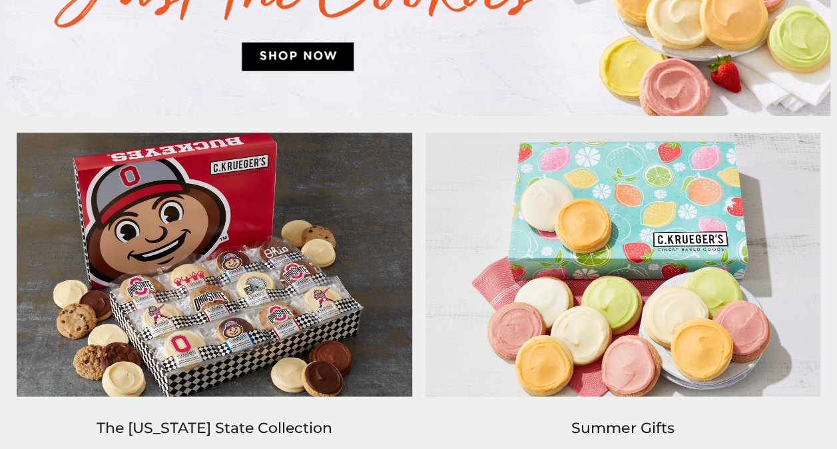
scroll to position [867, 0]
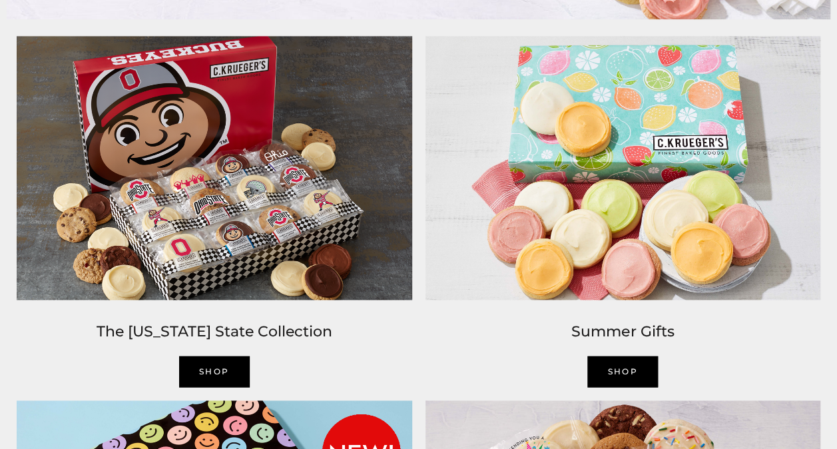
click at [606, 370] on link "SHOP" at bounding box center [622, 371] width 71 height 31
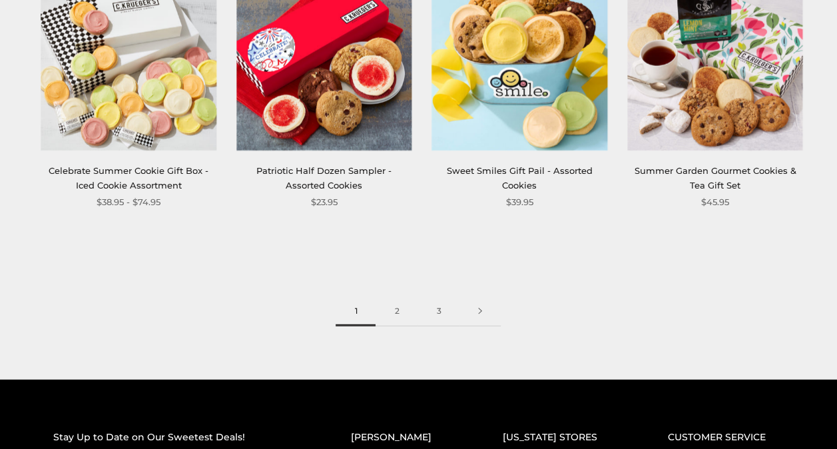
scroll to position [1591, 0]
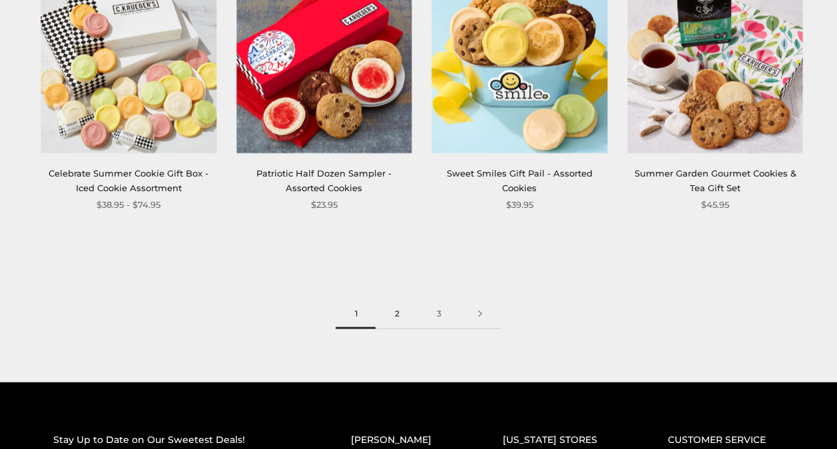
click at [396, 312] on link "2" at bounding box center [397, 314] width 42 height 30
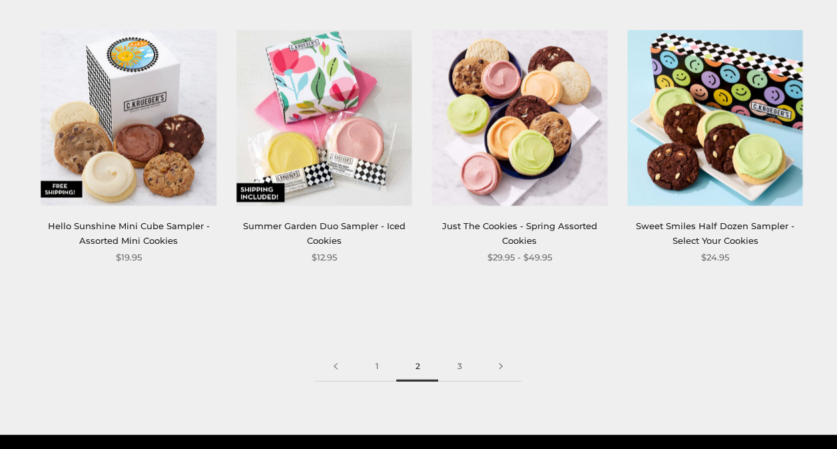
scroll to position [1544, 0]
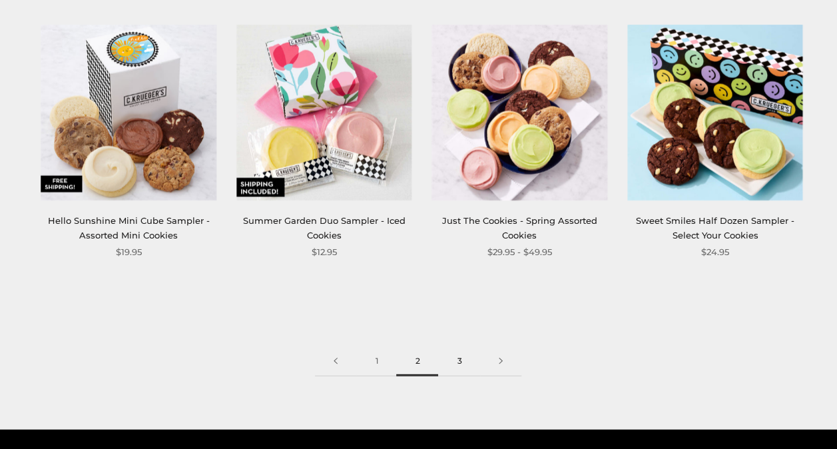
click at [459, 362] on link "3" at bounding box center [459, 361] width 42 height 30
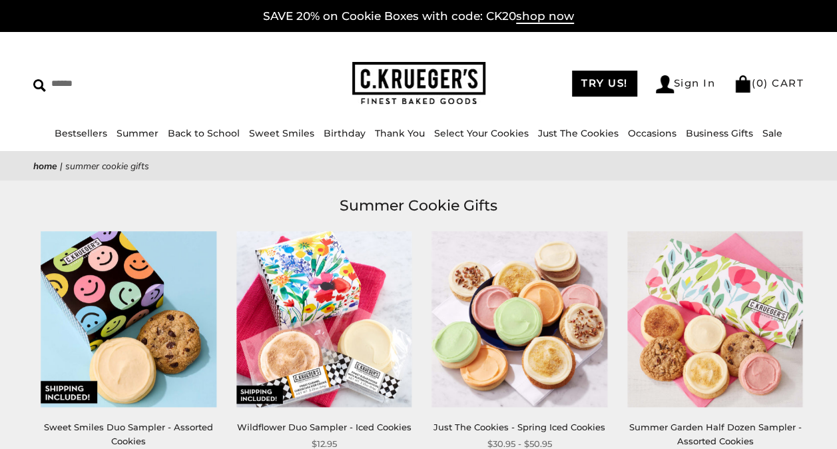
click at [43, 159] on nav "Home | Summer Cookie Gifts" at bounding box center [418, 165] width 770 height 15
click at [73, 84] on input "Search" at bounding box center [121, 83] width 176 height 21
type input "****"
click at [268, 73] on input "******" at bounding box center [286, 82] width 36 height 18
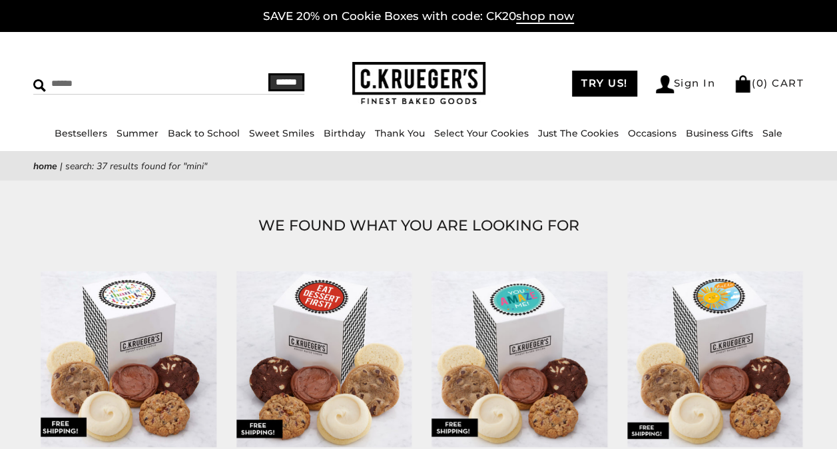
click at [73, 84] on input "Search" at bounding box center [121, 83] width 176 height 21
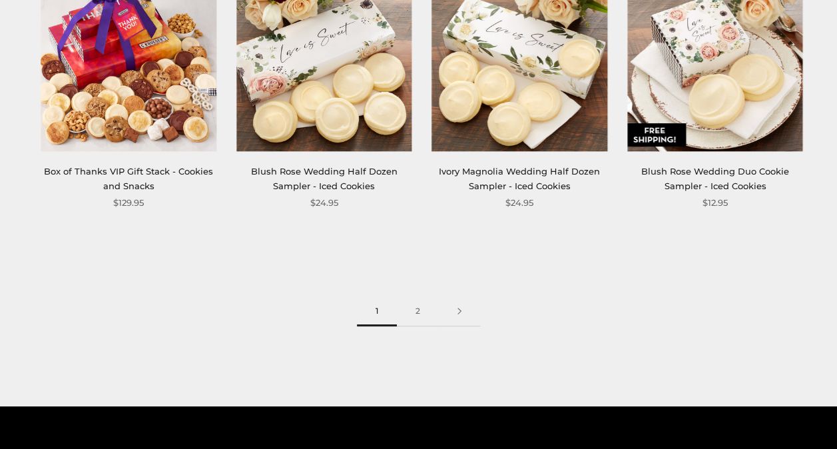
scroll to position [2447, 0]
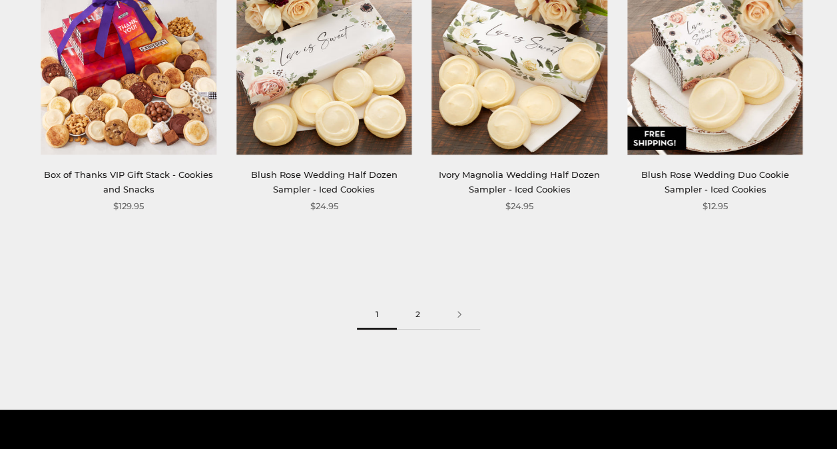
click at [422, 300] on link "2" at bounding box center [418, 315] width 42 height 30
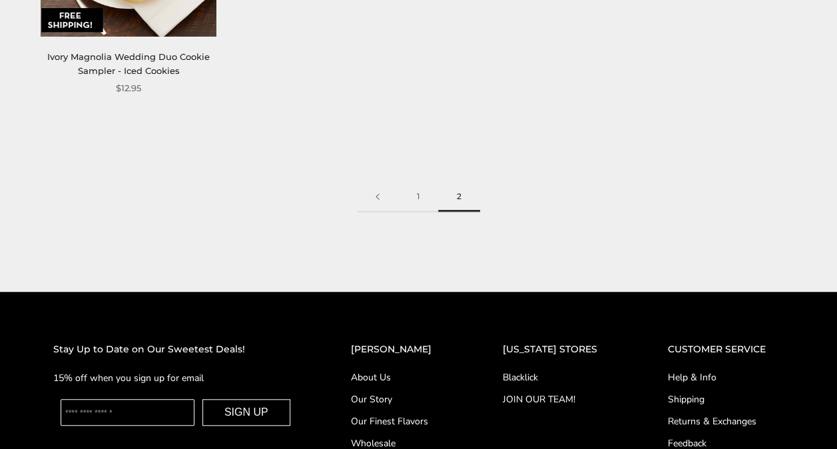
scroll to position [280, 0]
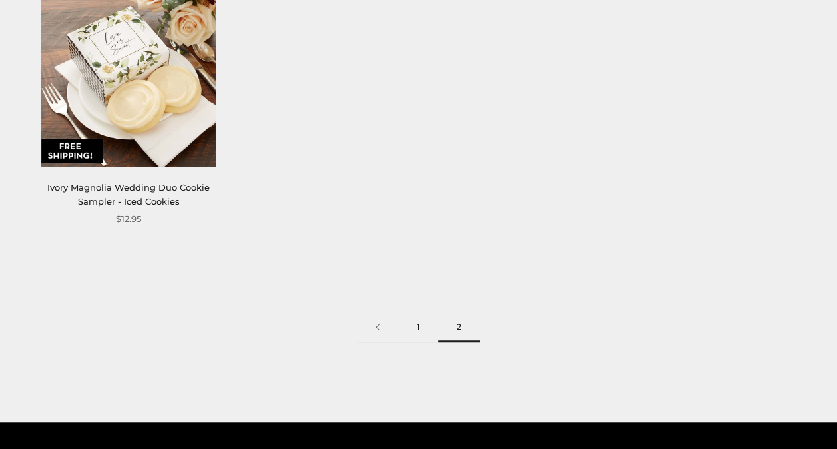
click at [418, 331] on link "1" at bounding box center [418, 327] width 40 height 30
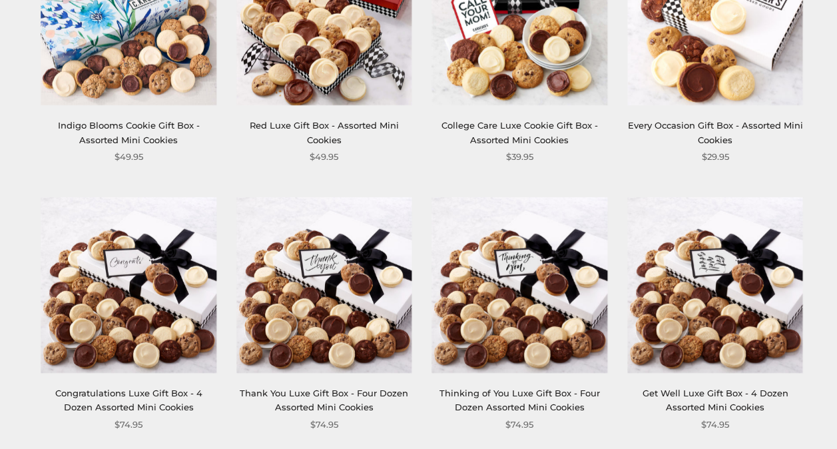
scroll to position [1676, 0]
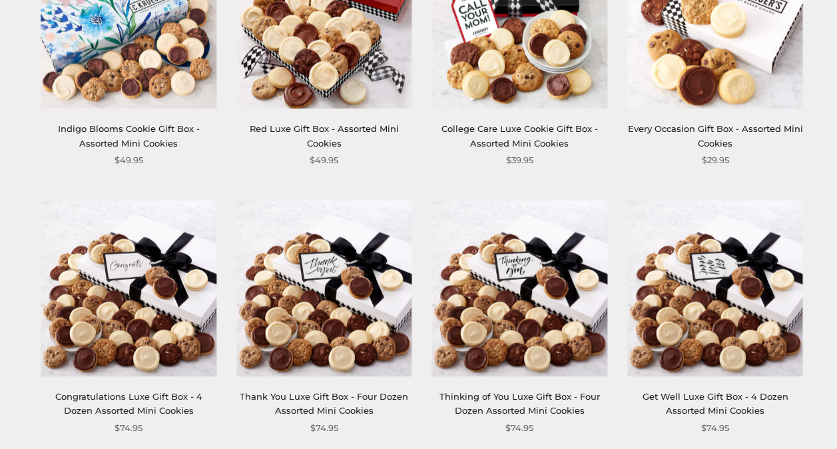
click at [736, 93] on img at bounding box center [715, 21] width 176 height 176
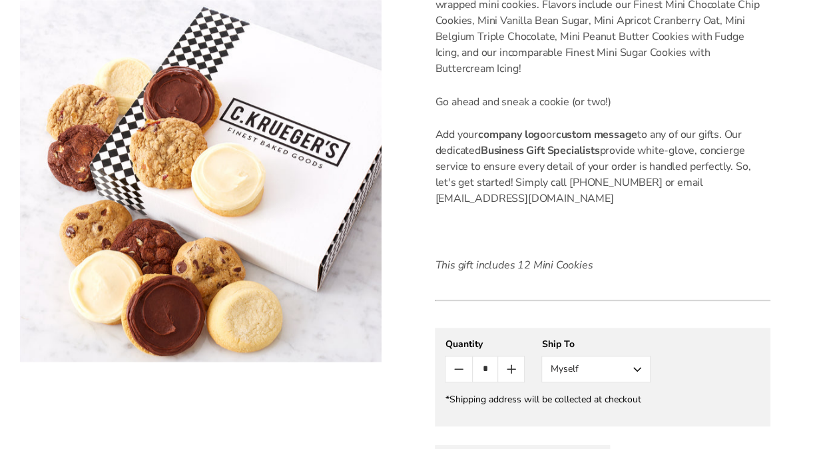
scroll to position [261, 0]
